Goal: Find specific page/section: Find specific page/section

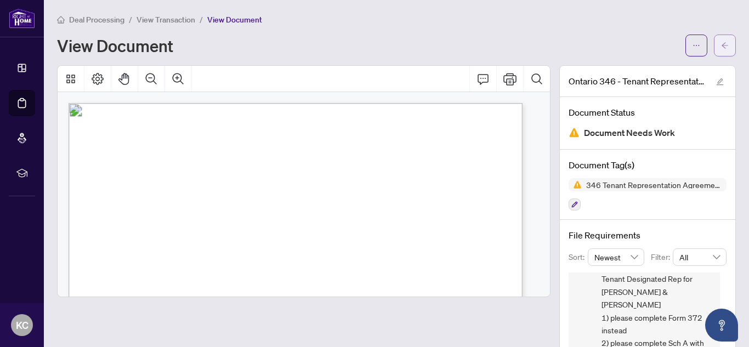
click at [721, 43] on icon "arrow-left" at bounding box center [725, 46] width 8 height 8
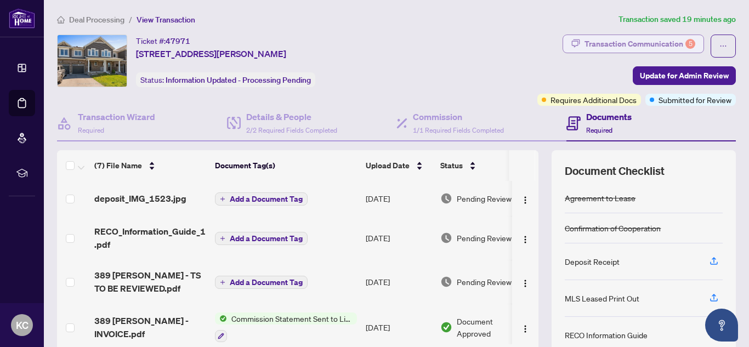
click at [635, 42] on div "Transaction Communication 5" at bounding box center [640, 44] width 111 height 18
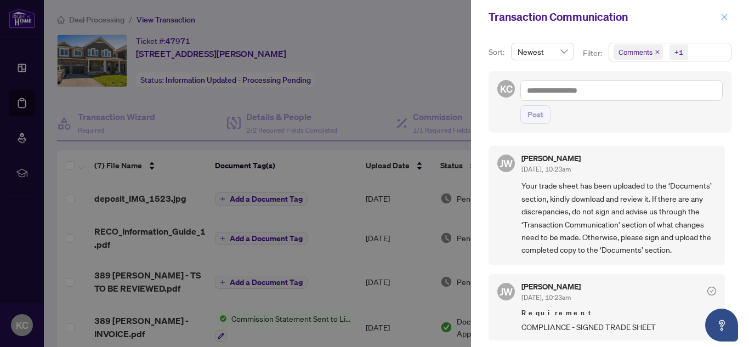
click at [726, 19] on icon "close" at bounding box center [725, 17] width 6 height 6
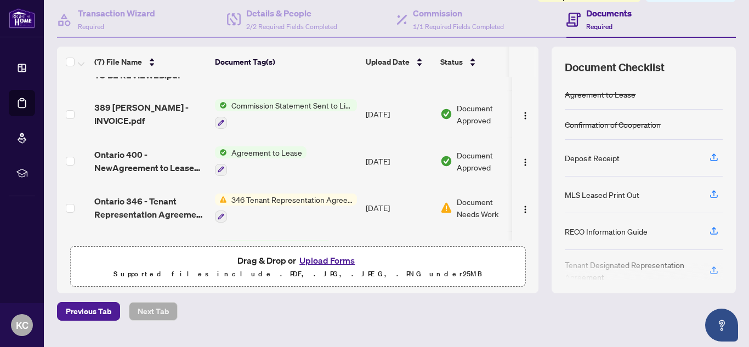
scroll to position [120, 0]
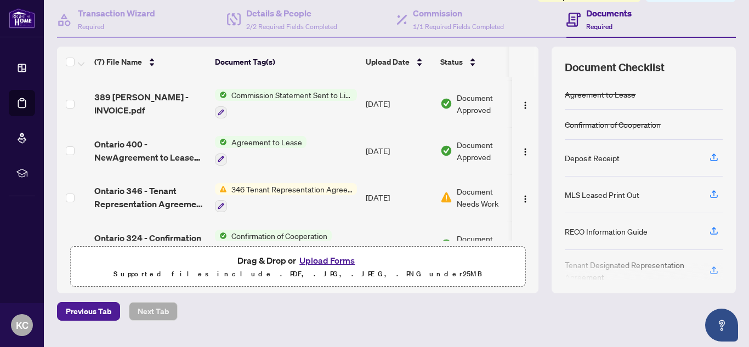
click at [330, 188] on span "346 Tenant Representation Agreement - Authority for Lease or Purchase" at bounding box center [292, 189] width 130 height 12
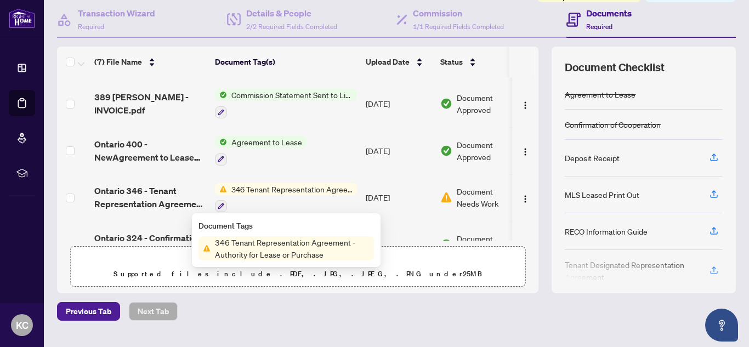
drag, startPoint x: 330, startPoint y: 189, endPoint x: 353, endPoint y: 200, distance: 25.8
click at [331, 189] on span "346 Tenant Representation Agreement - Authority for Lease or Purchase" at bounding box center [292, 189] width 130 height 12
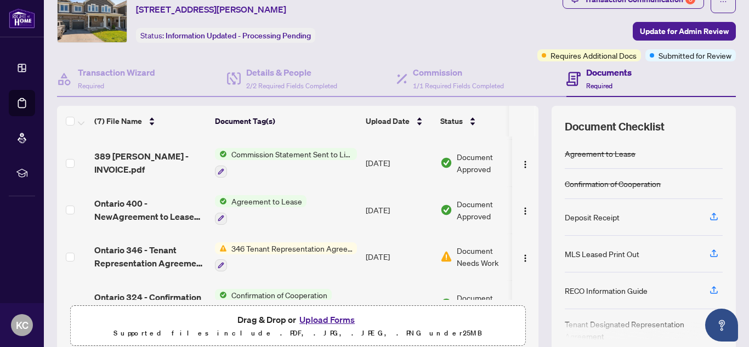
scroll to position [0, 0]
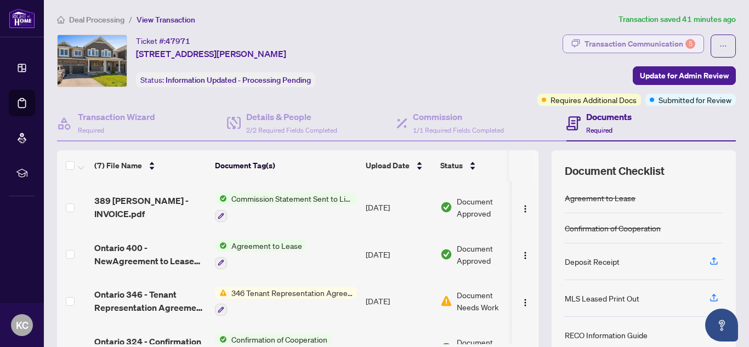
click at [610, 40] on div "Transaction Communication 5" at bounding box center [640, 44] width 111 height 18
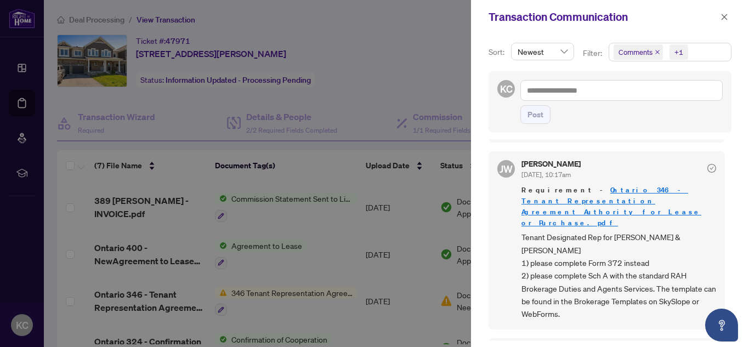
scroll to position [357, 0]
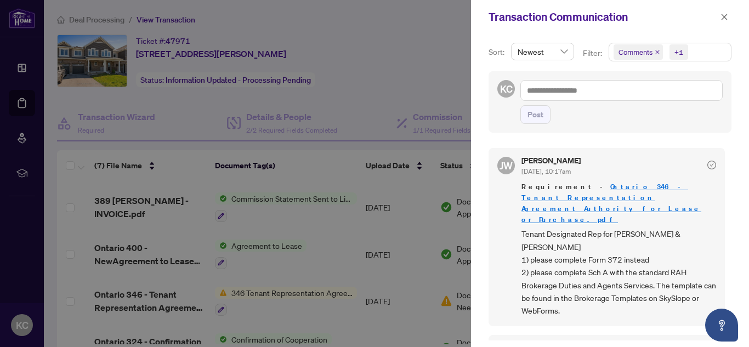
click at [682, 21] on div "Transaction Communication" at bounding box center [603, 17] width 229 height 16
click at [725, 16] on icon "close" at bounding box center [725, 17] width 6 height 6
